Goal: Task Accomplishment & Management: Manage account settings

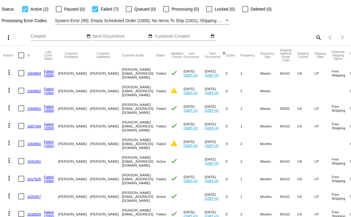
scroll to position [46, 0]
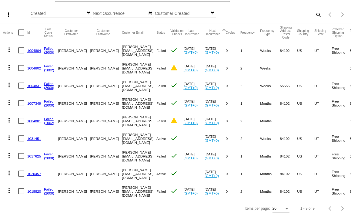
click at [36, 190] on link "1018820" at bounding box center [34, 191] width 14 height 4
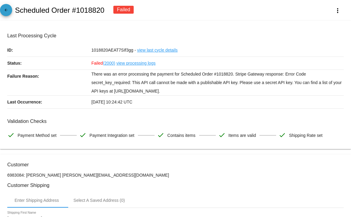
click at [4, 8] on mat-icon "arrow_back" at bounding box center [5, 11] width 7 height 7
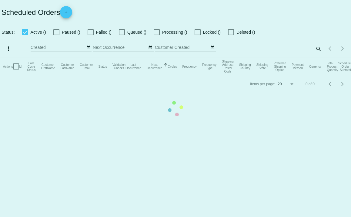
checkbox input "true"
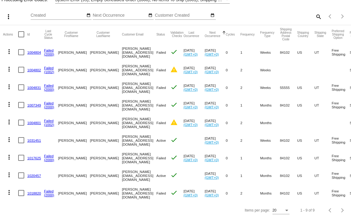
scroll to position [46, 0]
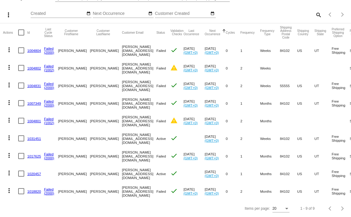
click at [36, 173] on link "1020457" at bounding box center [34, 174] width 14 height 4
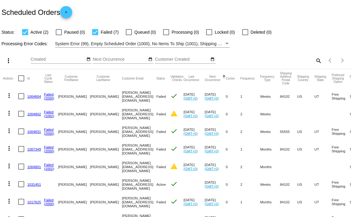
scroll to position [46, 0]
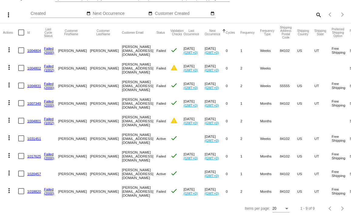
click at [32, 171] on mat-cell "1020457" at bounding box center [35, 174] width 17 height 18
click at [32, 173] on link "1020457" at bounding box center [34, 174] width 14 height 4
